Goal: Information Seeking & Learning: Learn about a topic

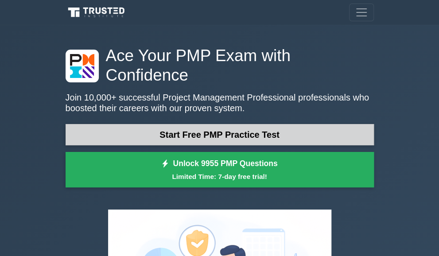
click at [123, 145] on link "Start Free PMP Practice Test" at bounding box center [219, 134] width 308 height 21
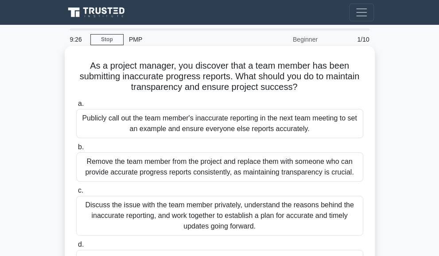
click at [306, 215] on div "Discuss the issue with the team member privately, understand the reasons behind…" at bounding box center [219, 216] width 287 height 40
click at [76, 193] on input "c. Discuss the issue with the team member privately, understand the reasons beh…" at bounding box center [76, 191] width 0 height 6
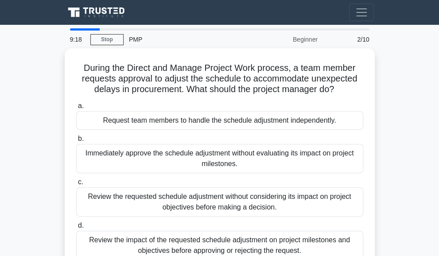
click at [306, 215] on div "Review the requested schedule adjustment without considering its impact on proj…" at bounding box center [219, 201] width 287 height 29
click at [76, 185] on input "c. Review the requested schedule adjustment without considering its impact on p…" at bounding box center [76, 182] width 0 height 6
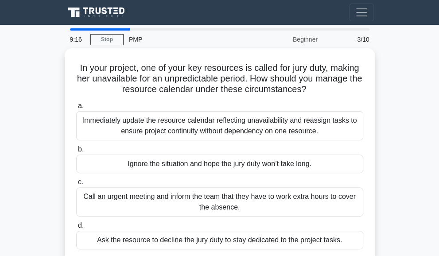
click at [306, 215] on div "Call an urgent meeting and inform the team that they have to work extra hours t…" at bounding box center [219, 201] width 287 height 29
click at [76, 185] on input "c. Call an urgent meeting and inform the team that they have to work extra hour…" at bounding box center [76, 182] width 0 height 6
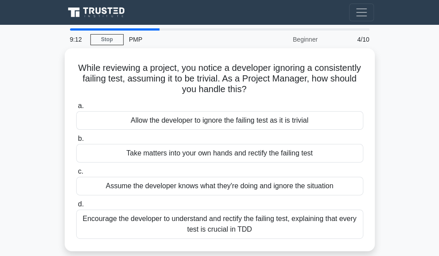
click at [306, 215] on div "Encourage the developer to understand and rectify the failing test, explaining …" at bounding box center [219, 223] width 287 height 29
click at [76, 207] on input "d. Encourage the developer to understand and rectify the failing test, explaini…" at bounding box center [76, 204] width 0 height 6
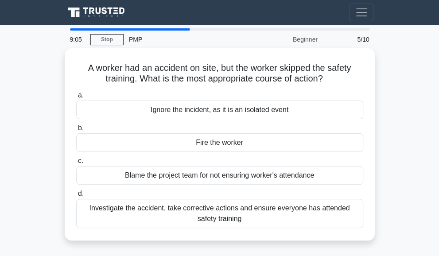
click at [60, 85] on div "A worker had an accident on site, but the worker skipped the safety training. W…" at bounding box center [219, 149] width 319 height 203
drag, startPoint x: 374, startPoint y: 128, endPoint x: 394, endPoint y: 121, distance: 21.6
click at [379, 121] on div "A worker had an accident on site, but the worker skipped the safety training. W…" at bounding box center [219, 149] width 319 height 203
